Goal: Task Accomplishment & Management: Manage account settings

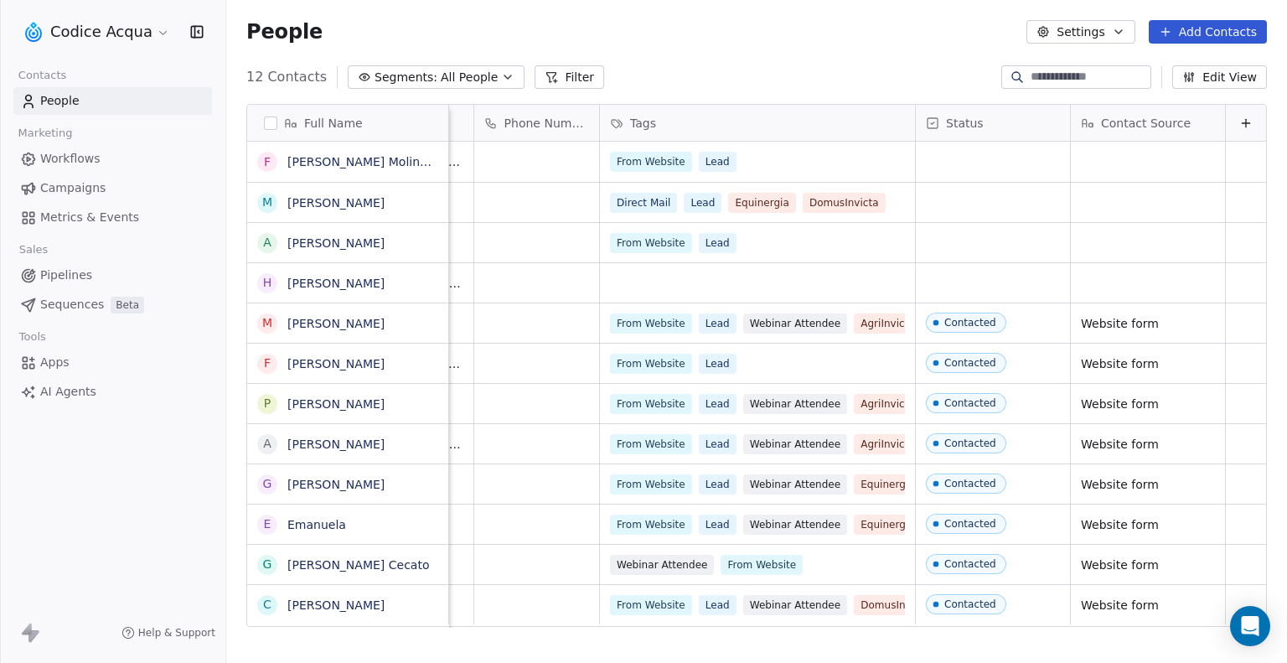
scroll to position [0, 533]
click at [322, 161] on link "[PERSON_NAME] Molinaro2" at bounding box center [366, 161] width 159 height 13
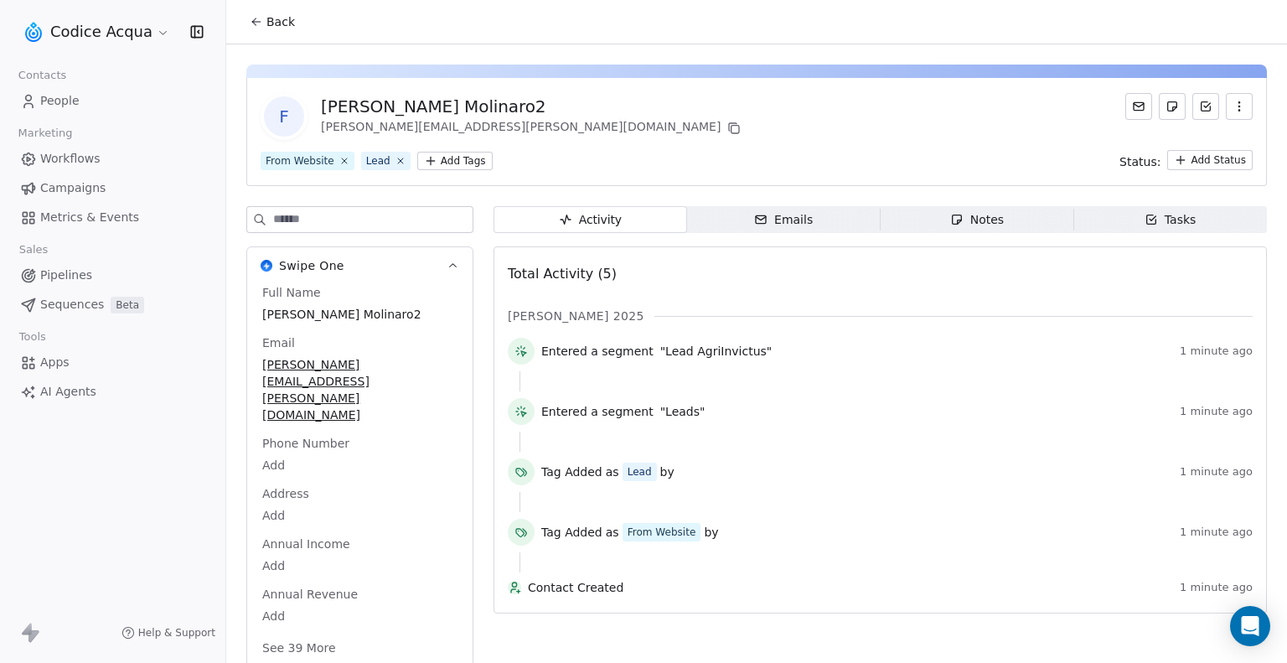
click at [1243, 110] on icon "button" at bounding box center [1238, 106] width 13 height 13
click at [1211, 147] on div "Delete" at bounding box center [1215, 143] width 112 height 27
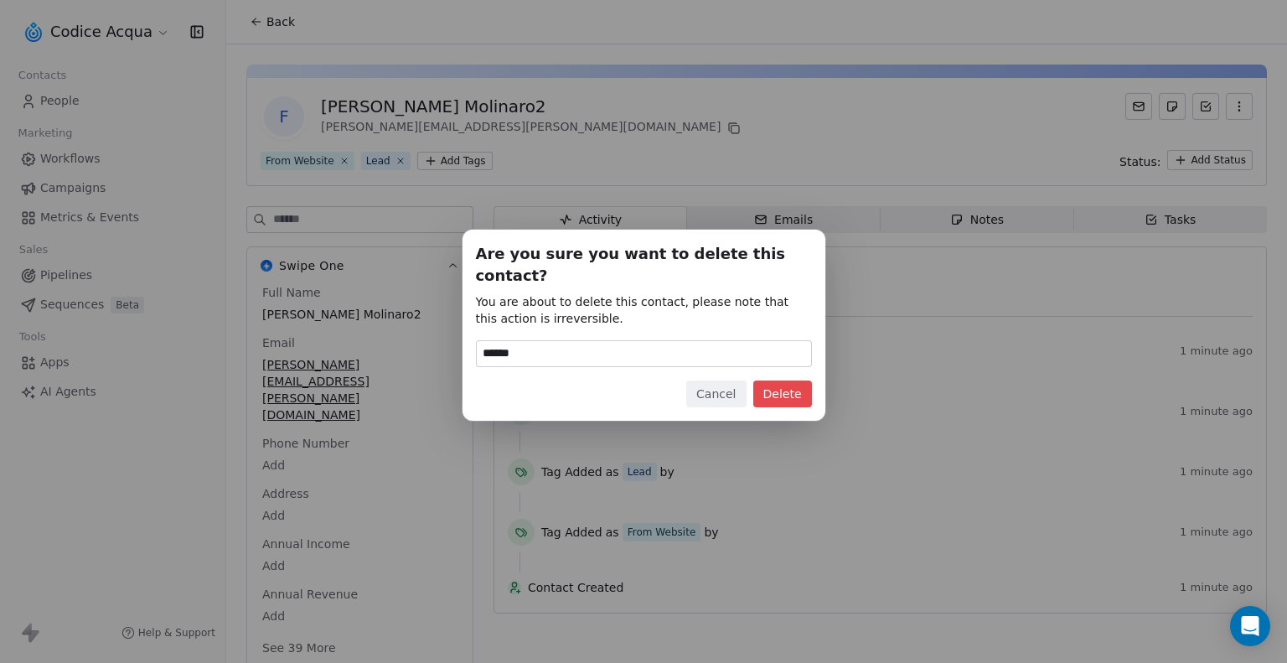
type input "******"
click at [791, 381] on button "Delete" at bounding box center [782, 393] width 59 height 27
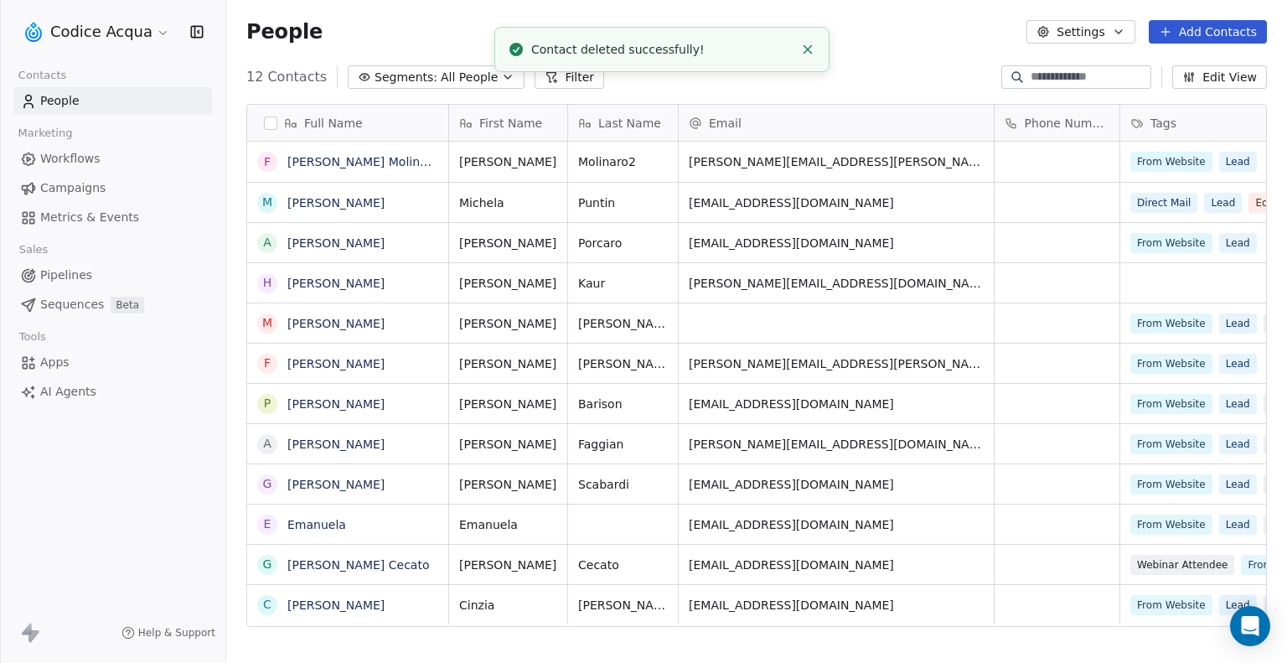
scroll to position [571, 1047]
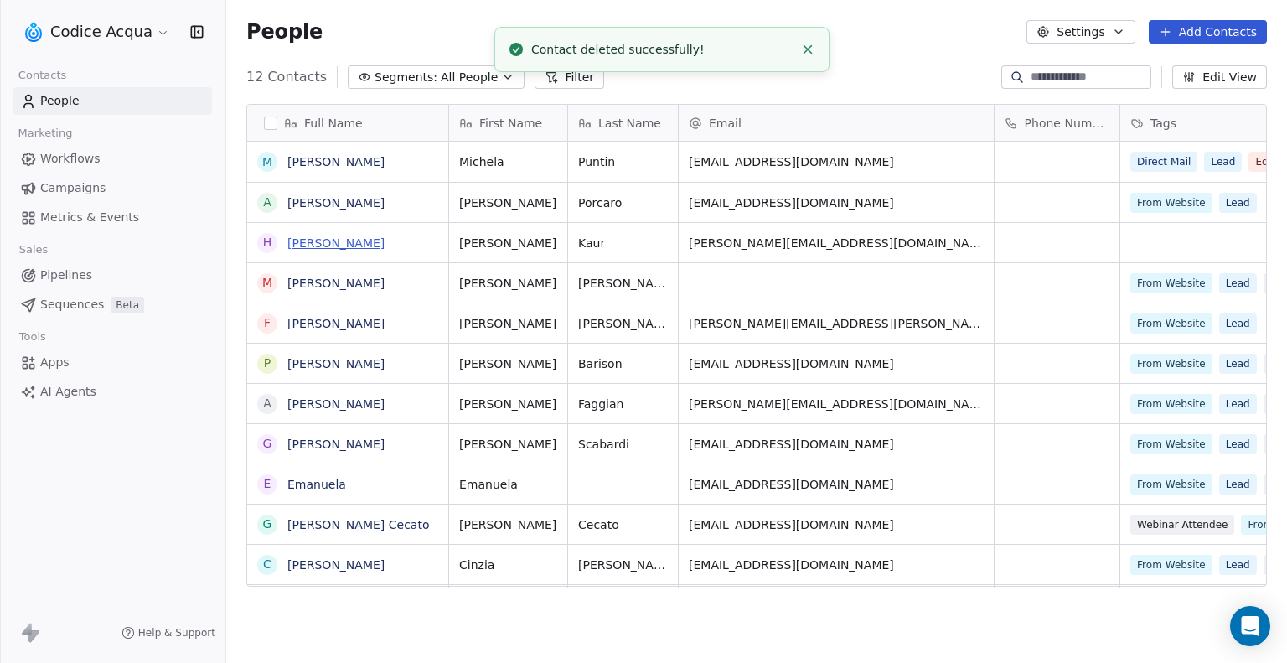
click at [347, 247] on link "[PERSON_NAME]" at bounding box center [335, 242] width 97 height 13
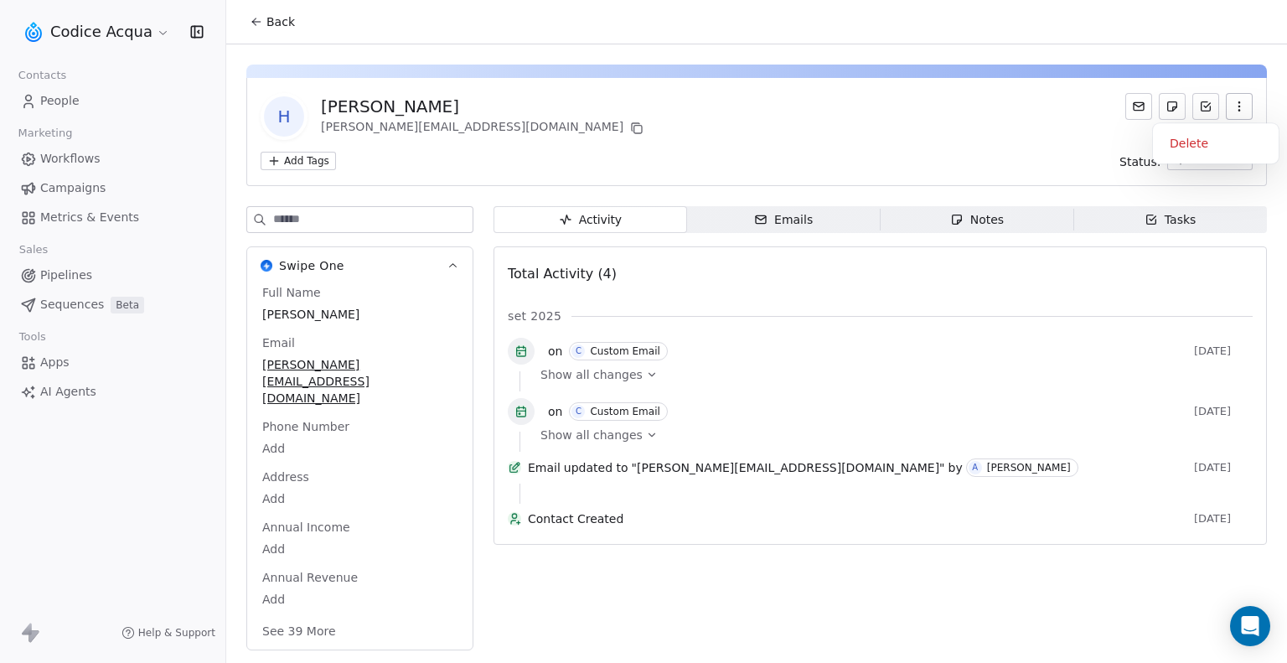
click at [1232, 103] on button "button" at bounding box center [1239, 106] width 27 height 27
click at [813, 214] on span "Emails Emails" at bounding box center [784, 219] width 194 height 27
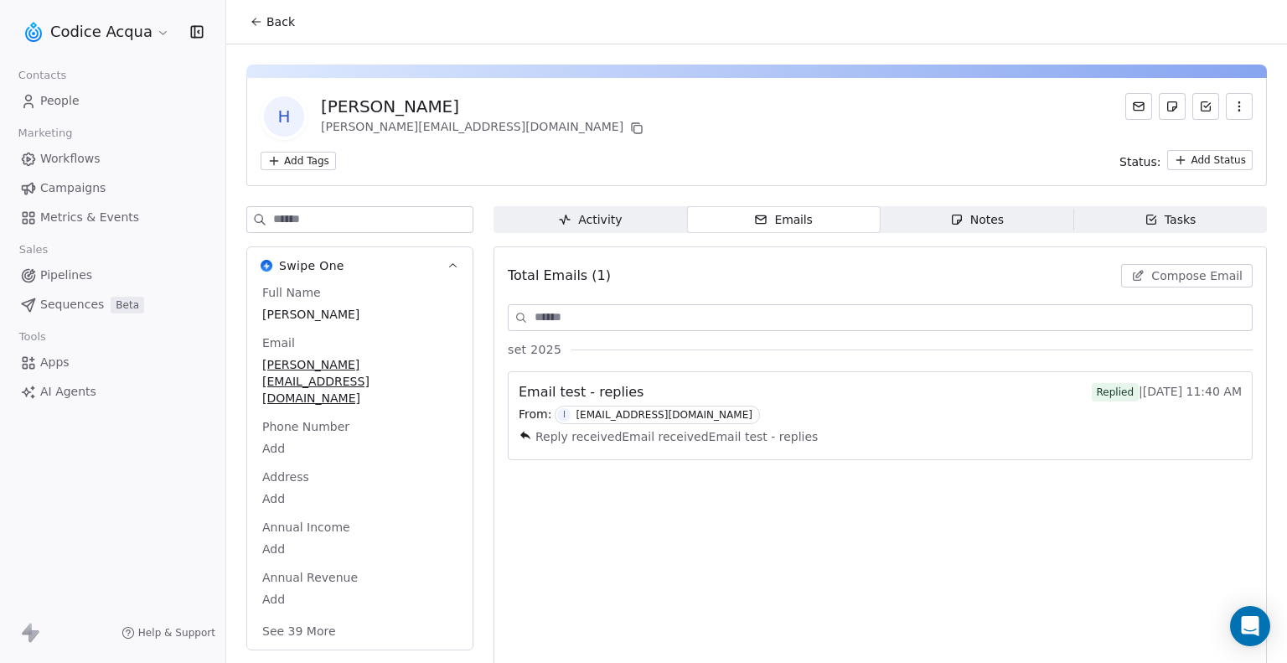
click at [950, 223] on icon "button" at bounding box center [956, 219] width 13 height 13
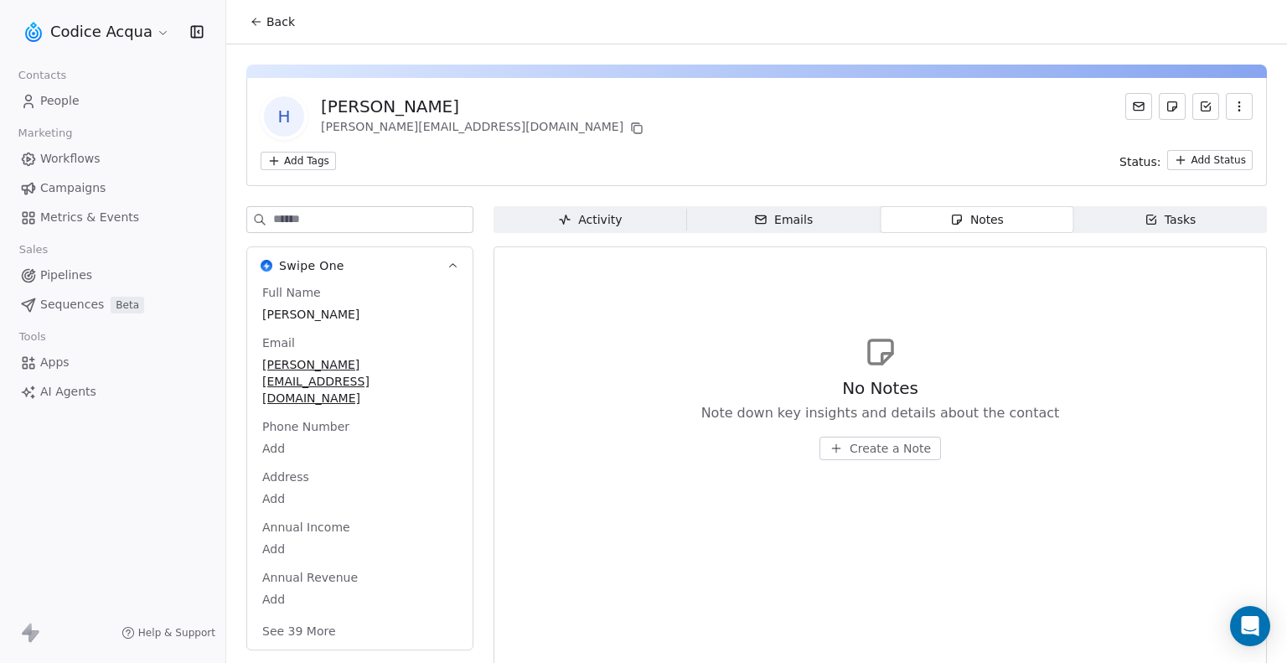
click at [1238, 106] on icon "button" at bounding box center [1238, 106] width 1 height 1
click at [1195, 140] on div "Delete" at bounding box center [1215, 143] width 112 height 27
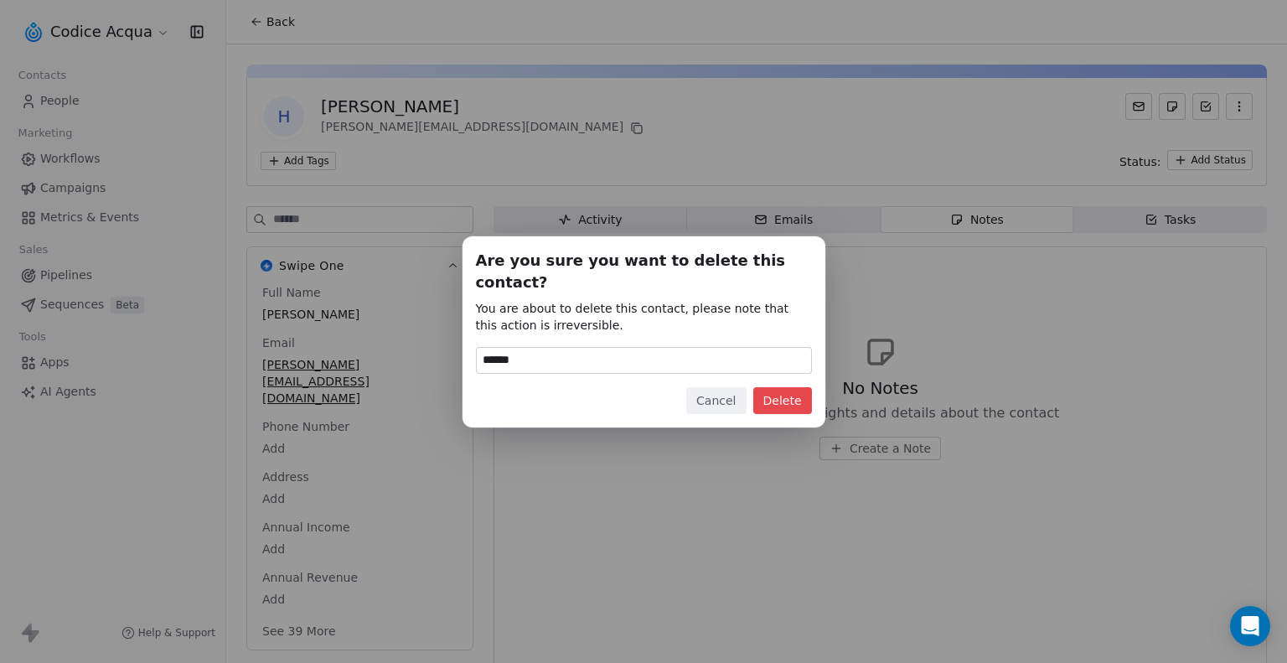
type input "******"
click at [771, 387] on button "Delete" at bounding box center [782, 400] width 59 height 27
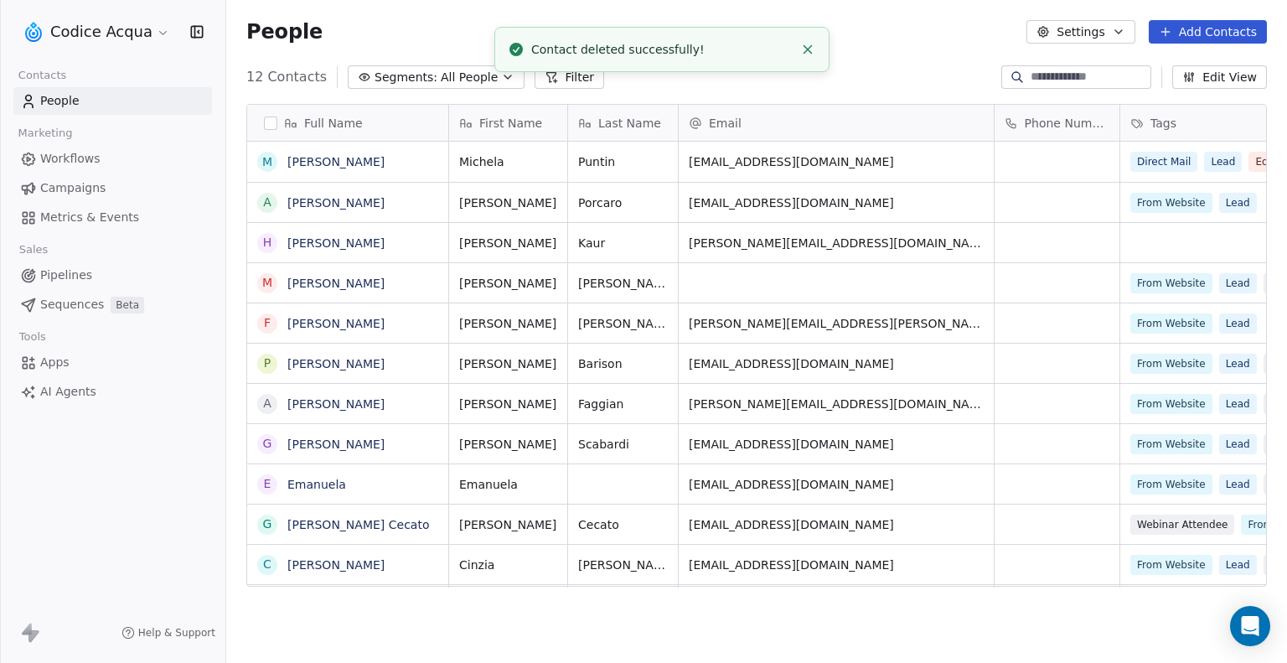
scroll to position [571, 1047]
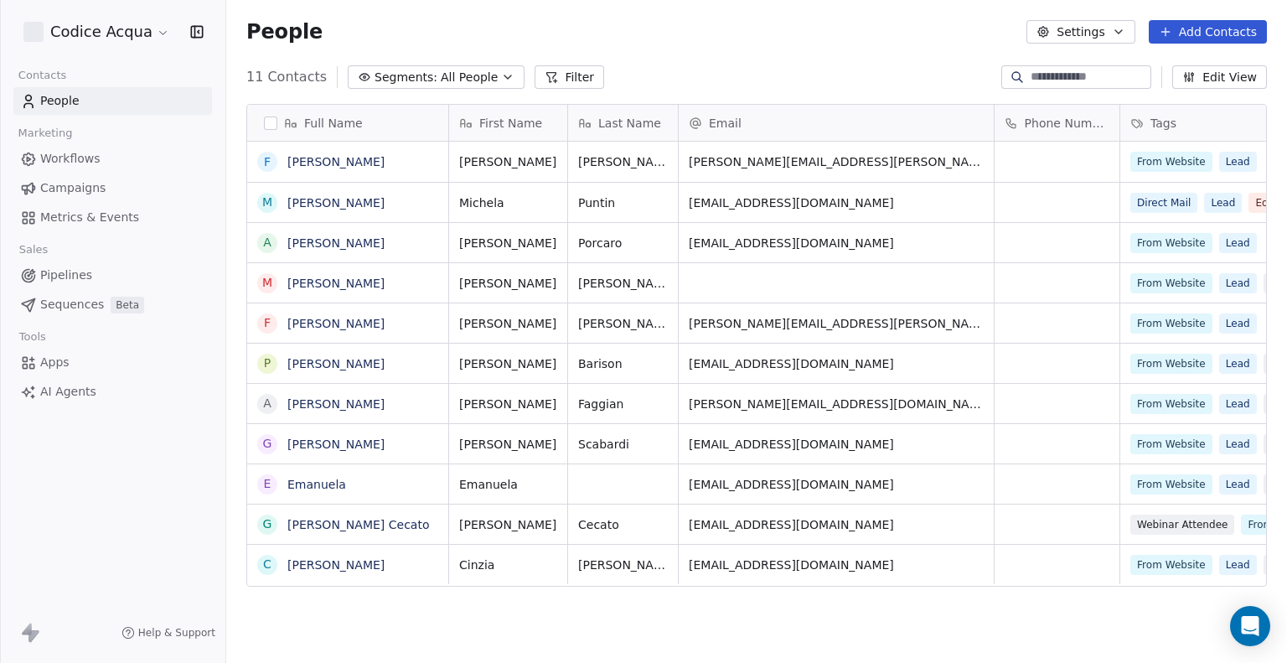
scroll to position [571, 1047]
